Goal: Transaction & Acquisition: Purchase product/service

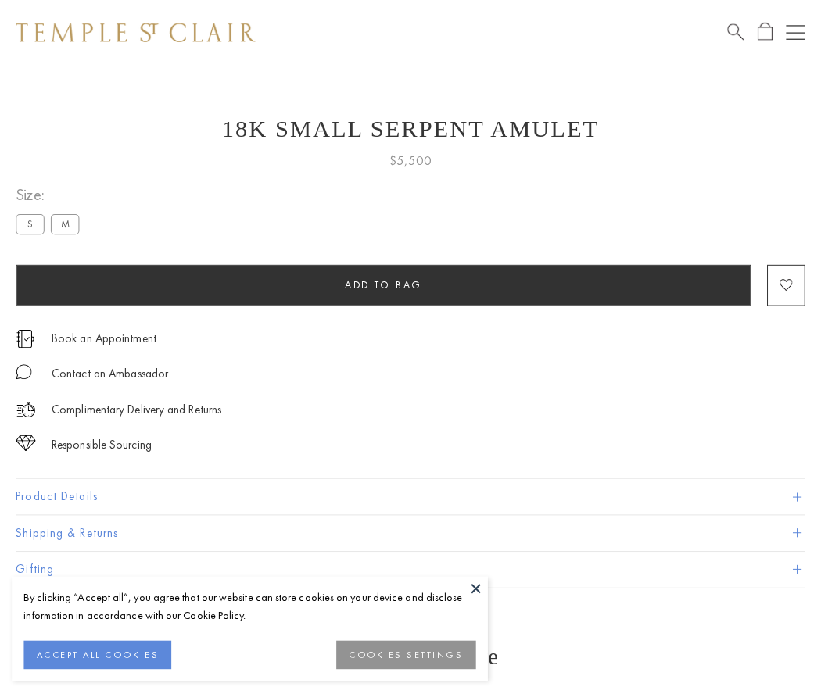
scroll to position [20, 0]
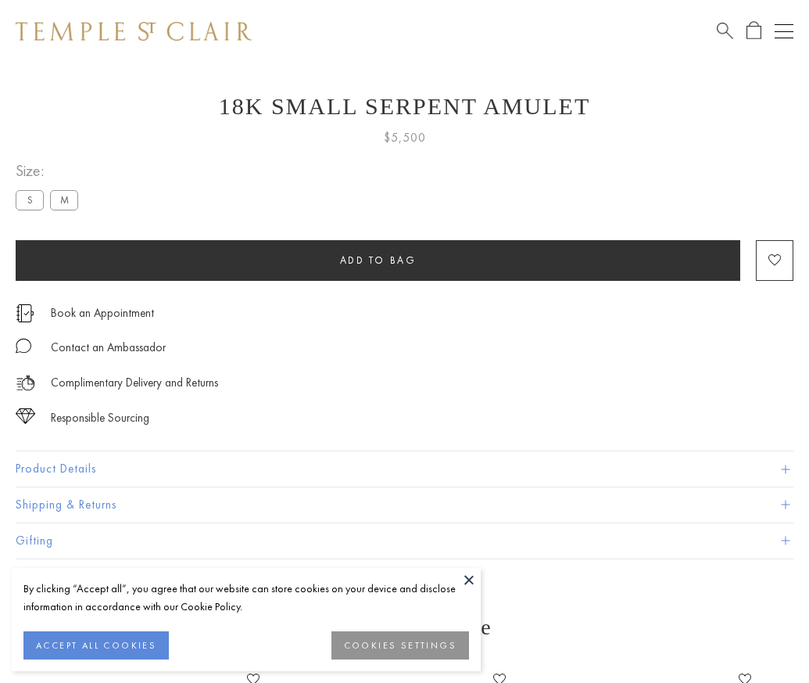
click at [378, 260] on span "Add to bag" at bounding box center [378, 259] width 77 height 13
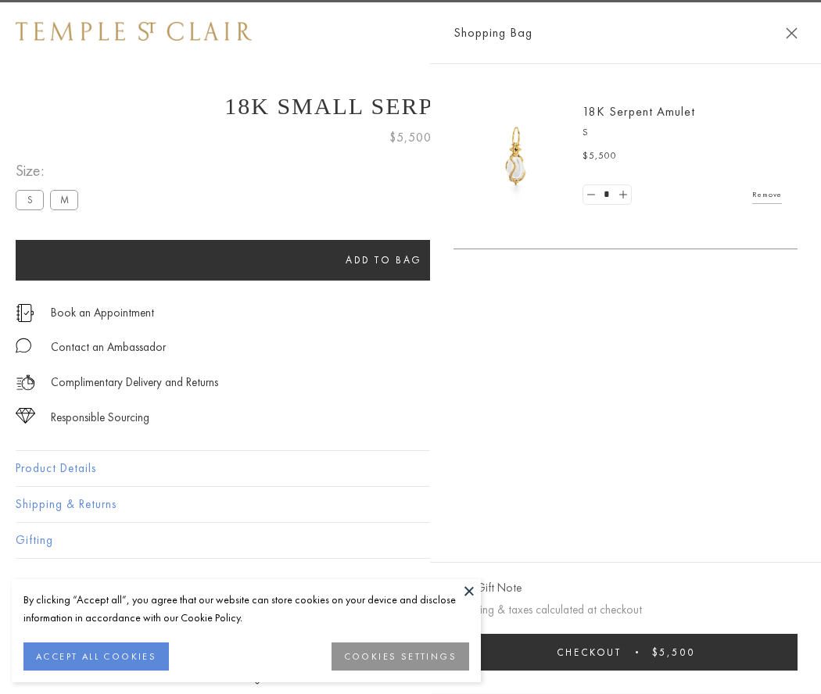
click at [783, 652] on button "Checkout $5,500" at bounding box center [626, 652] width 344 height 37
